Goal: Information Seeking & Learning: Learn about a topic

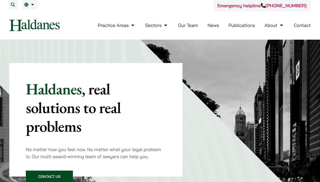
click at [192, 28] on li "Our Team" at bounding box center [188, 25] width 20 height 11
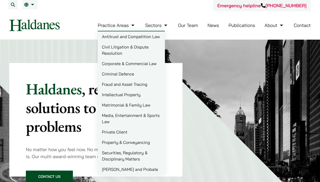
click at [132, 25] on link "Practice Areas" at bounding box center [117, 25] width 38 height 6
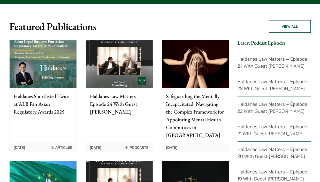
scroll to position [1152, 0]
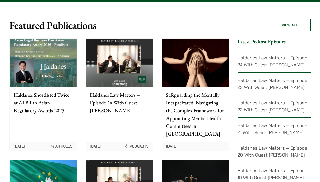
click at [40, 91] on p "Haldanes Shortlisted Twice at ALB Pan Asian Regulatory Awards 2025" at bounding box center [43, 102] width 59 height 23
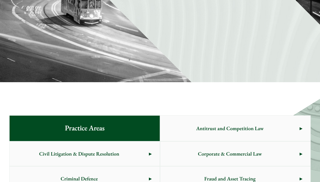
scroll to position [0, 0]
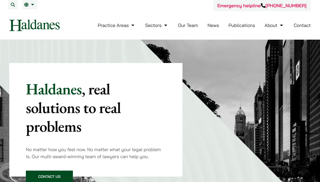
click at [215, 25] on link "News" at bounding box center [214, 25] width 12 height 6
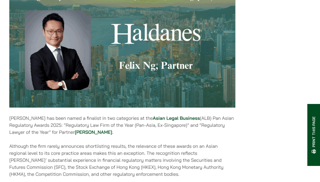
scroll to position [206, 0]
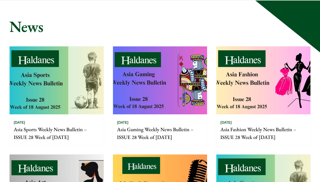
scroll to position [13, 0]
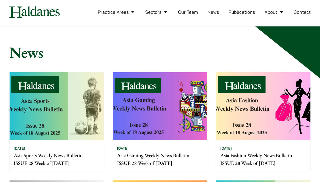
click at [186, 14] on link "Our Team" at bounding box center [188, 12] width 20 height 6
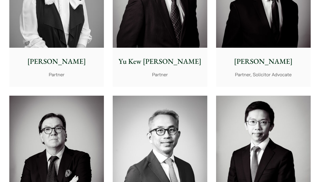
scroll to position [652, 0]
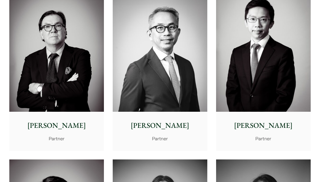
click at [202, 68] on img at bounding box center [160, 52] width 95 height 118
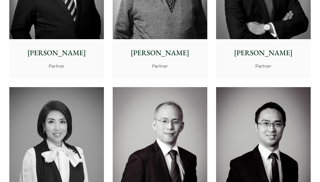
scroll to position [0, 0]
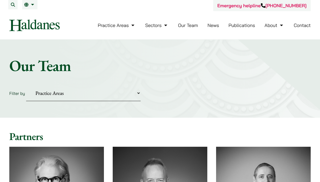
click at [217, 26] on link "News" at bounding box center [214, 25] width 12 height 6
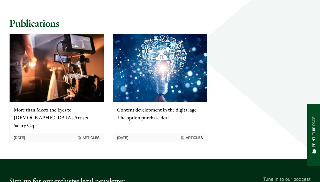
scroll to position [511, 0]
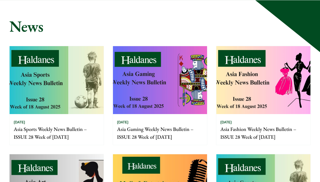
scroll to position [18, 0]
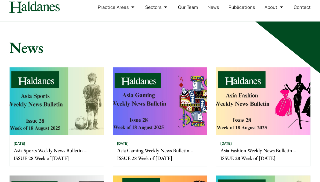
click at [241, 4] on li "Publications" at bounding box center [242, 7] width 27 height 11
click at [242, 5] on link "Publications" at bounding box center [242, 7] width 27 height 6
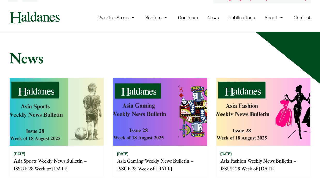
scroll to position [0, 0]
